Goal: Communication & Community: Answer question/provide support

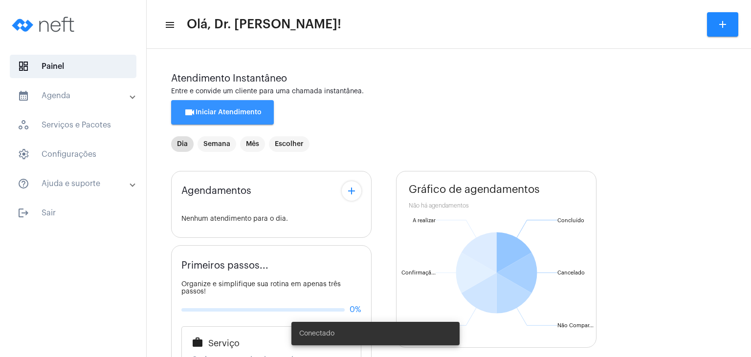
click at [231, 114] on span "videocam Iniciar Atendimento" at bounding box center [223, 112] width 78 height 7
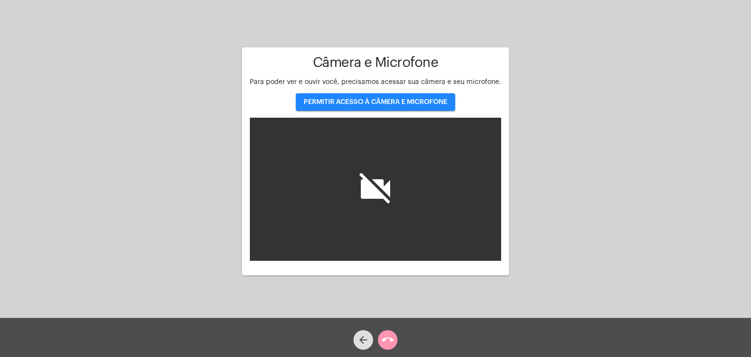
click at [391, 104] on span "PERMITIR ACESSO À CÂMERA E MICROFONE" at bounding box center [376, 102] width 144 height 7
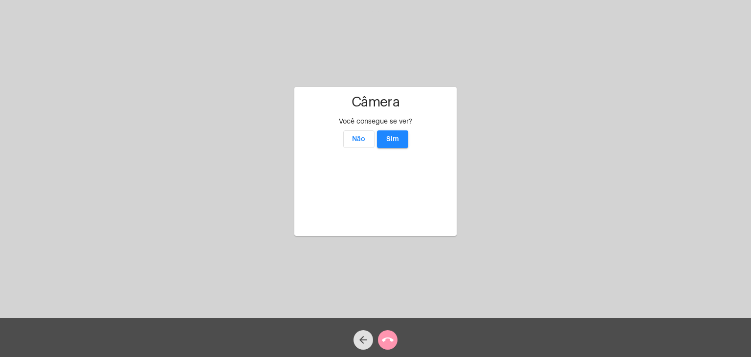
click at [393, 136] on span "Sim" at bounding box center [392, 139] width 13 height 7
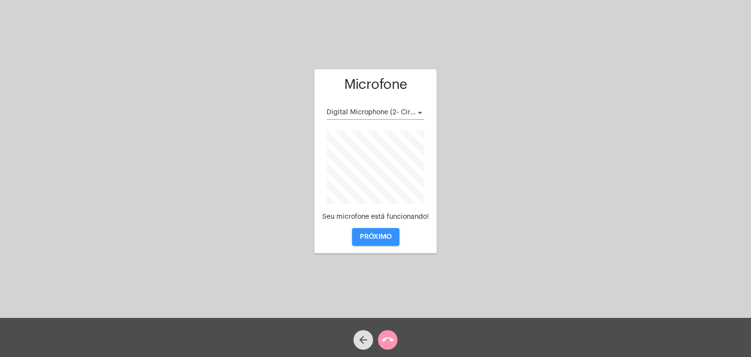
click at [382, 237] on span "PRÓXIMO" at bounding box center [376, 237] width 32 height 7
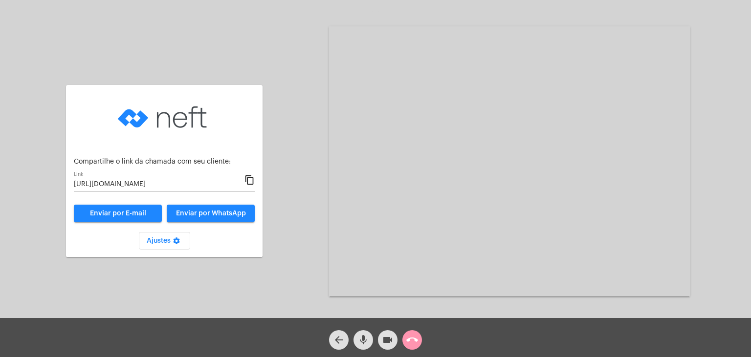
click at [251, 177] on mat-icon "content_copy" at bounding box center [249, 181] width 10 height 12
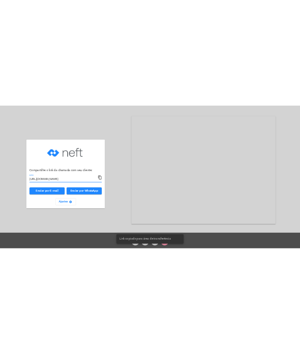
scroll to position [0, 55]
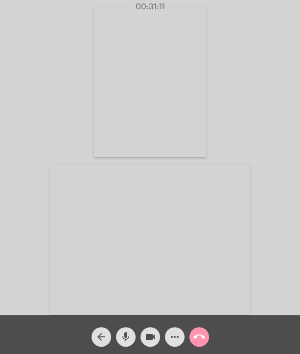
click at [199, 334] on mat-icon "call_end" at bounding box center [199, 337] width 12 height 12
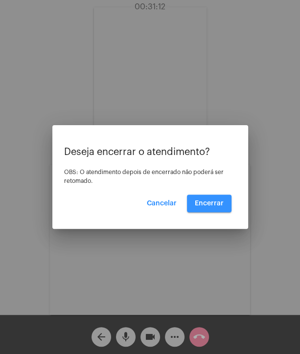
click at [214, 199] on button "Encerrar" at bounding box center [209, 204] width 44 height 18
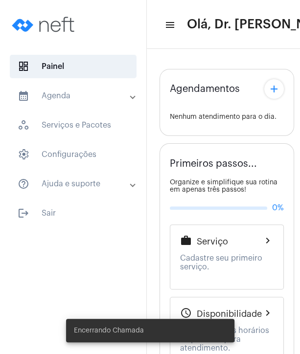
type input "[URL][DOMAIN_NAME]"
